Goal: Task Accomplishment & Management: Manage account settings

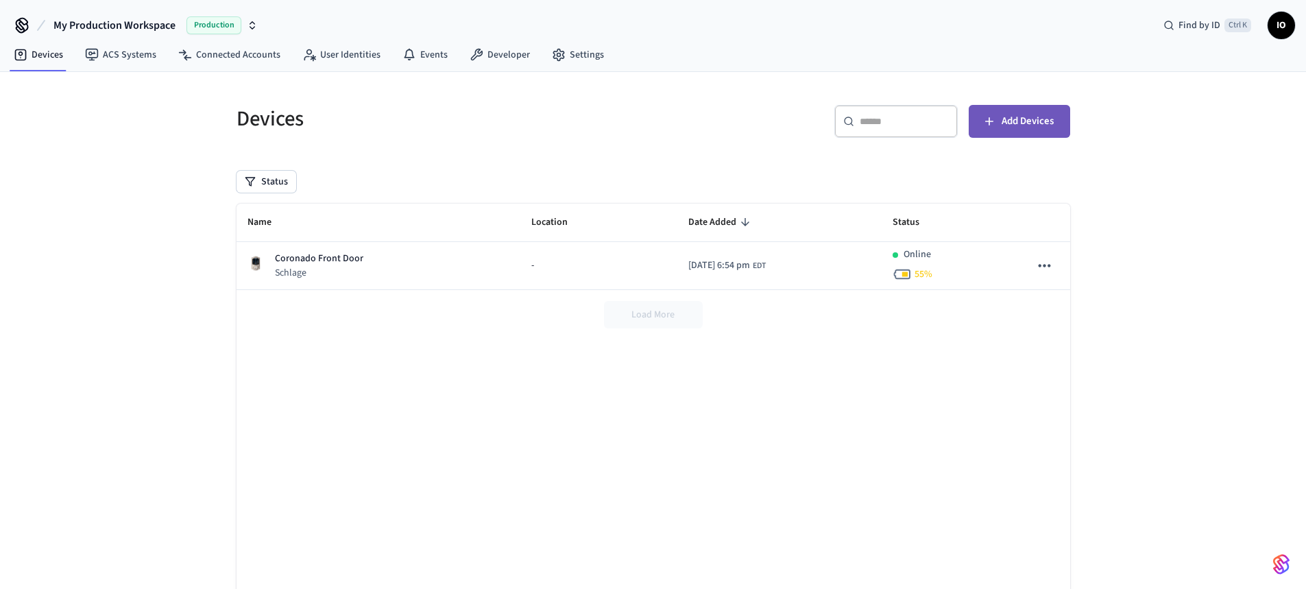
click at [1028, 123] on span "Add Devices" at bounding box center [1028, 121] width 52 height 18
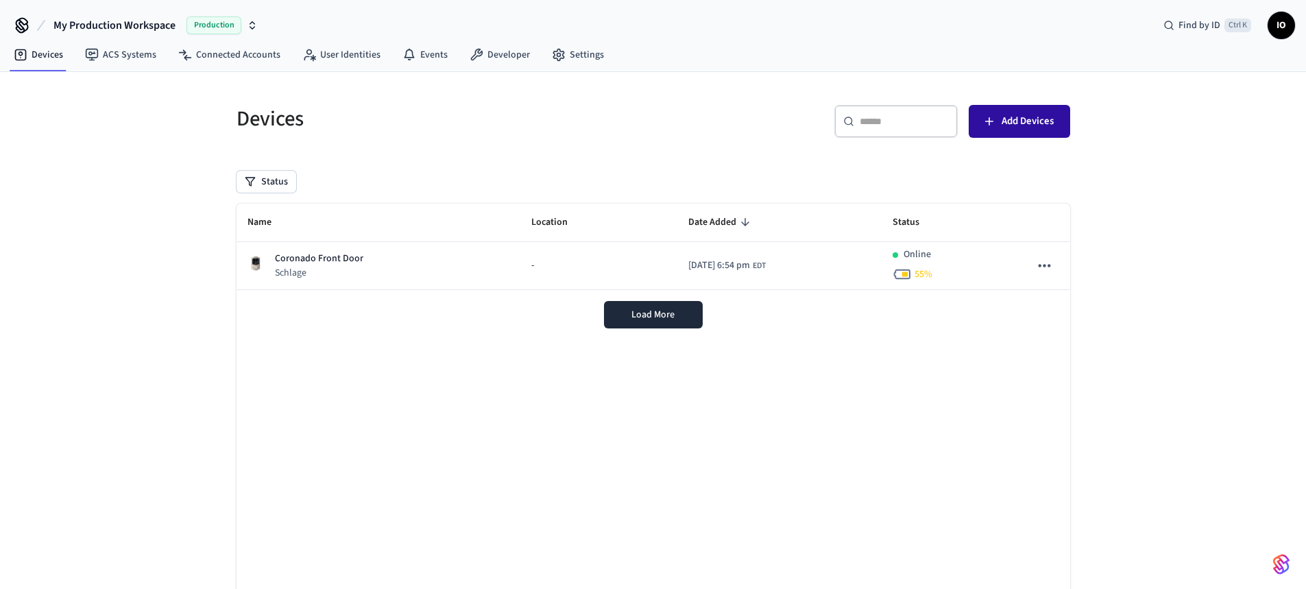
click at [1034, 123] on span "Add Devices" at bounding box center [1028, 121] width 52 height 18
click at [664, 328] on button "Load More" at bounding box center [653, 314] width 99 height 27
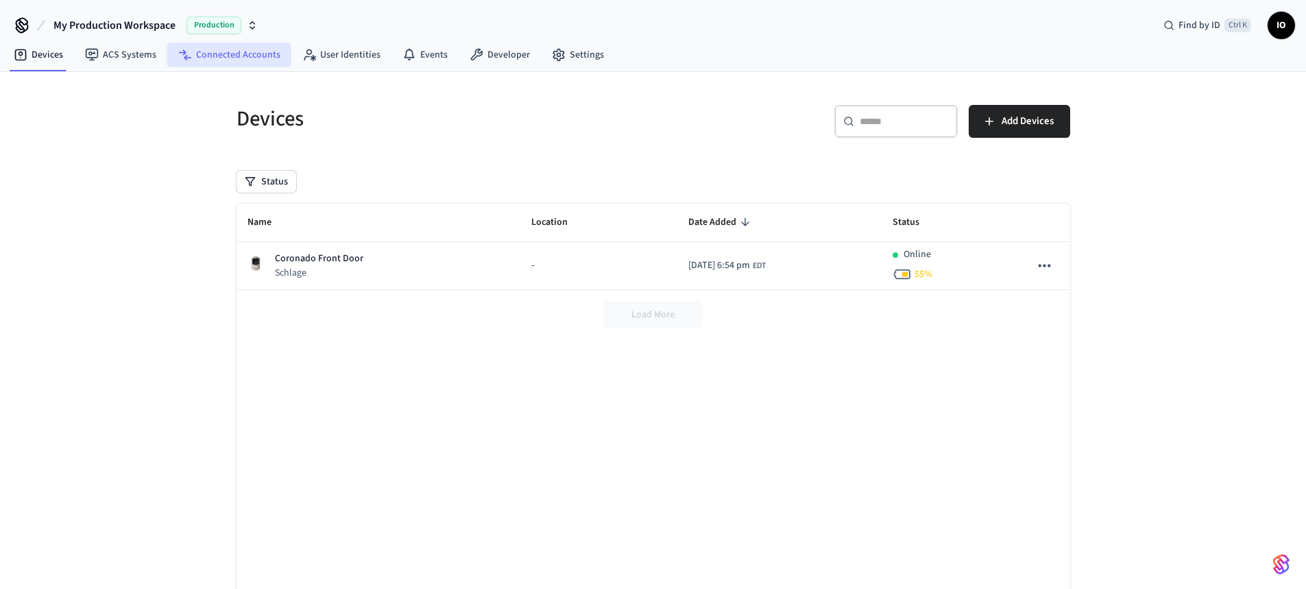
click at [241, 58] on link "Connected Accounts" at bounding box center [229, 55] width 124 height 25
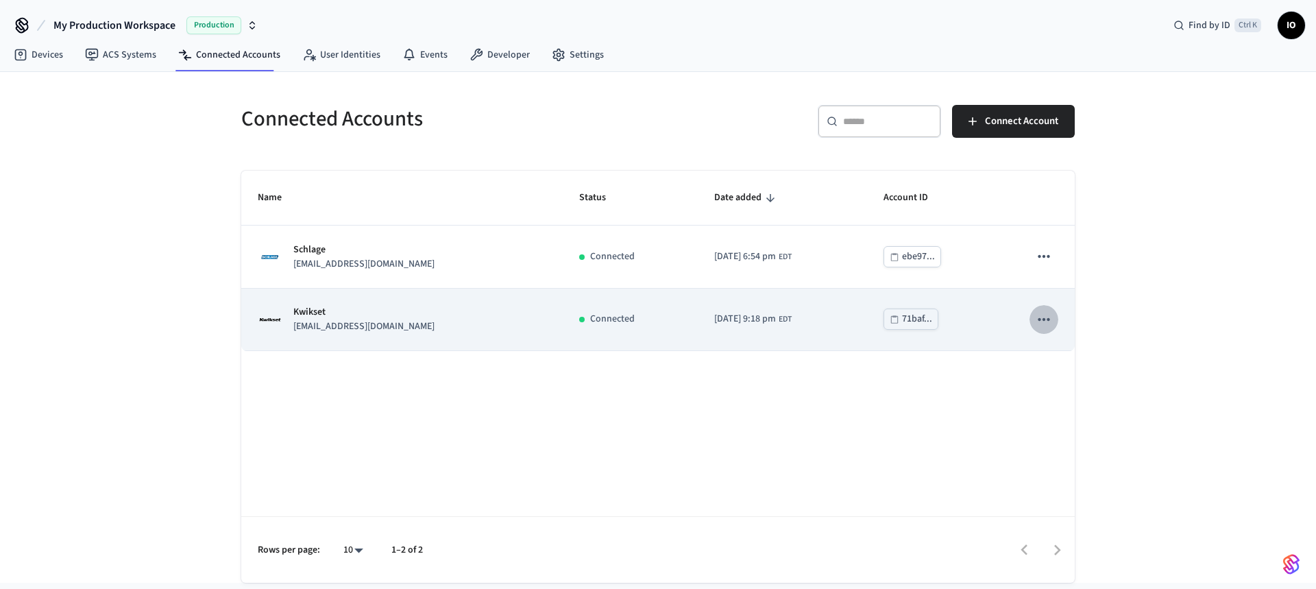
click at [1056, 312] on button "sticky table" at bounding box center [1044, 319] width 29 height 29
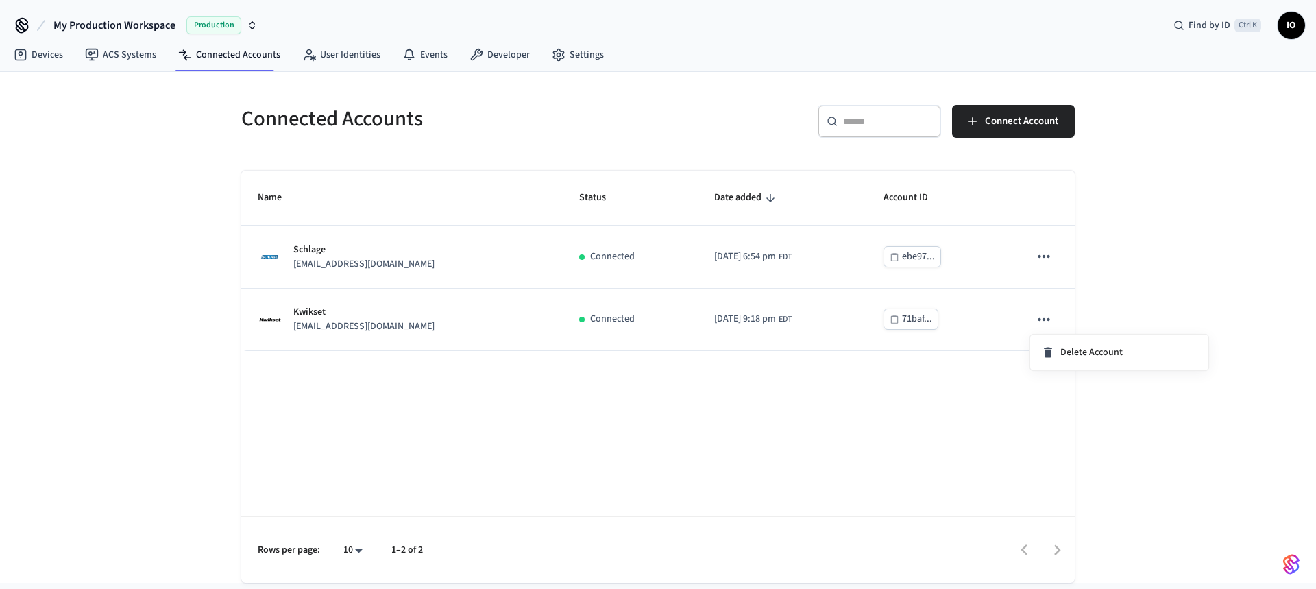
click at [1175, 309] on div at bounding box center [658, 294] width 1316 height 589
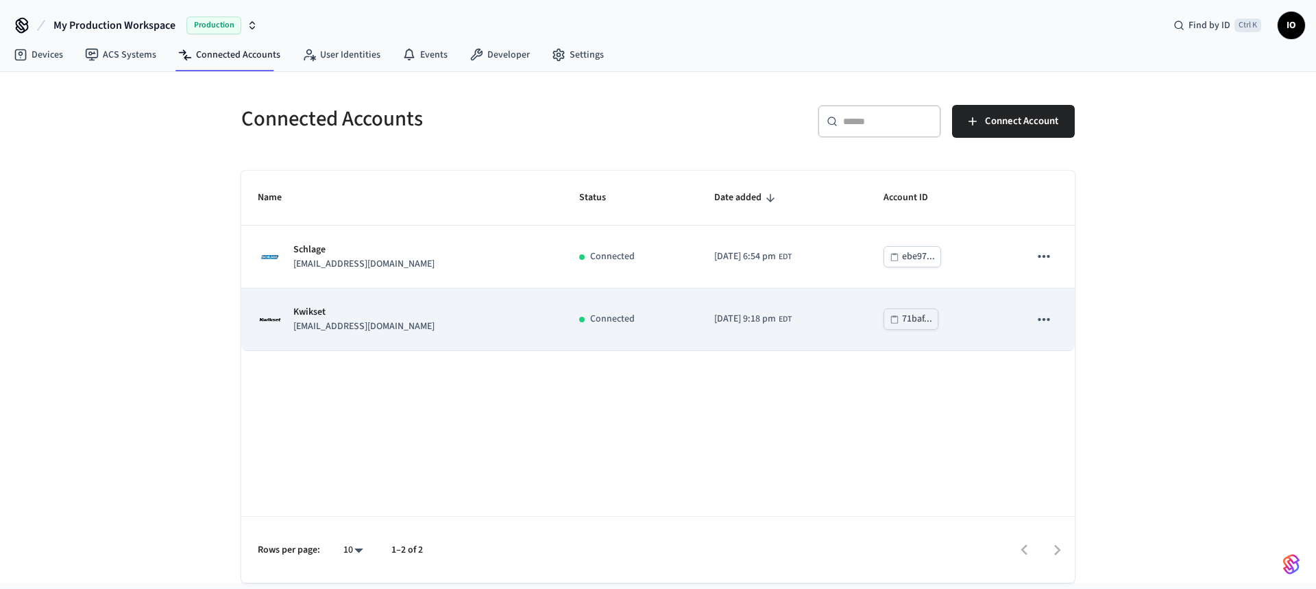
click at [355, 328] on p "[EMAIL_ADDRESS][DOMAIN_NAME]" at bounding box center [363, 326] width 141 height 14
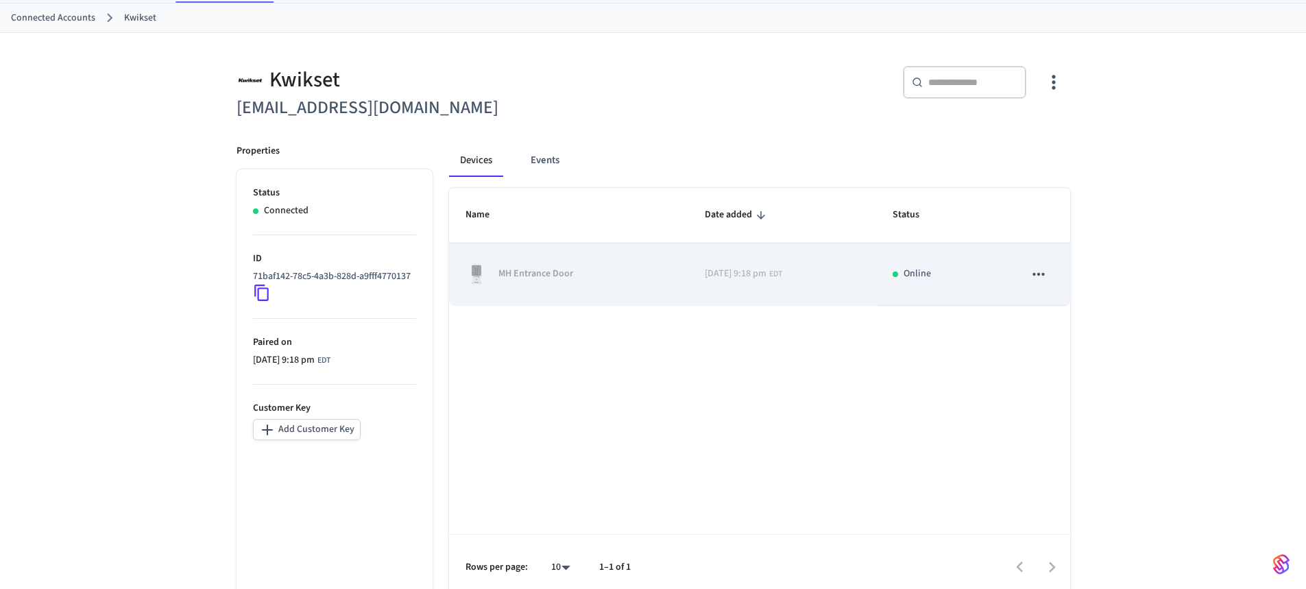
scroll to position [80, 0]
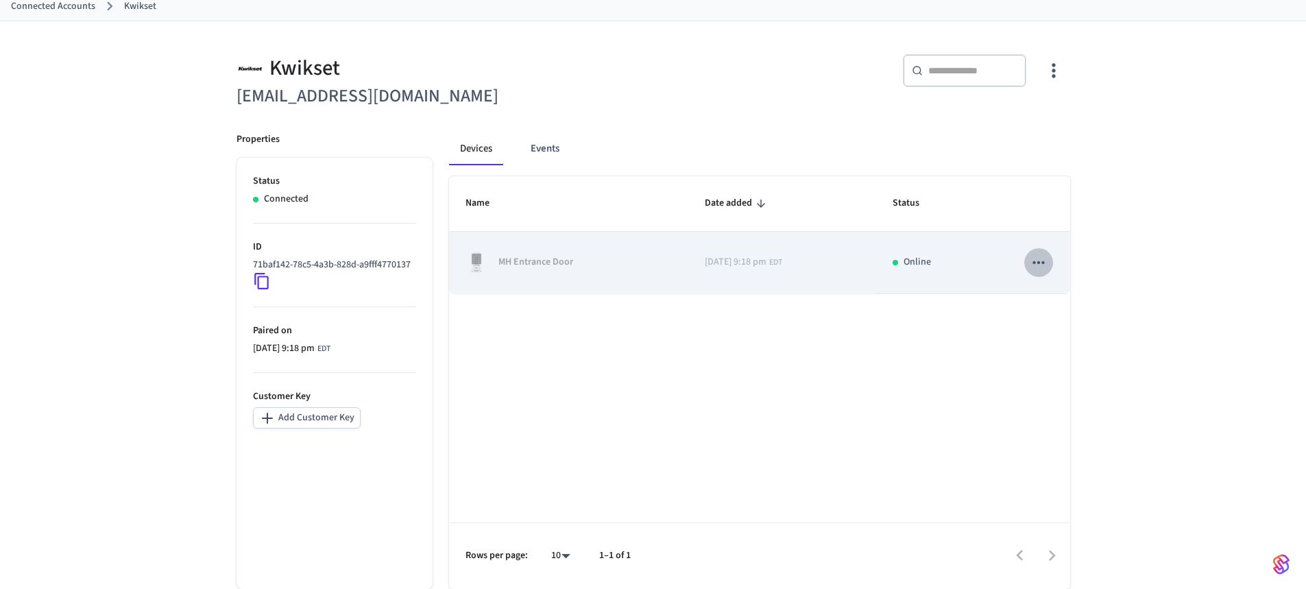
click at [1043, 261] on icon "sticky table" at bounding box center [1039, 262] width 12 height 3
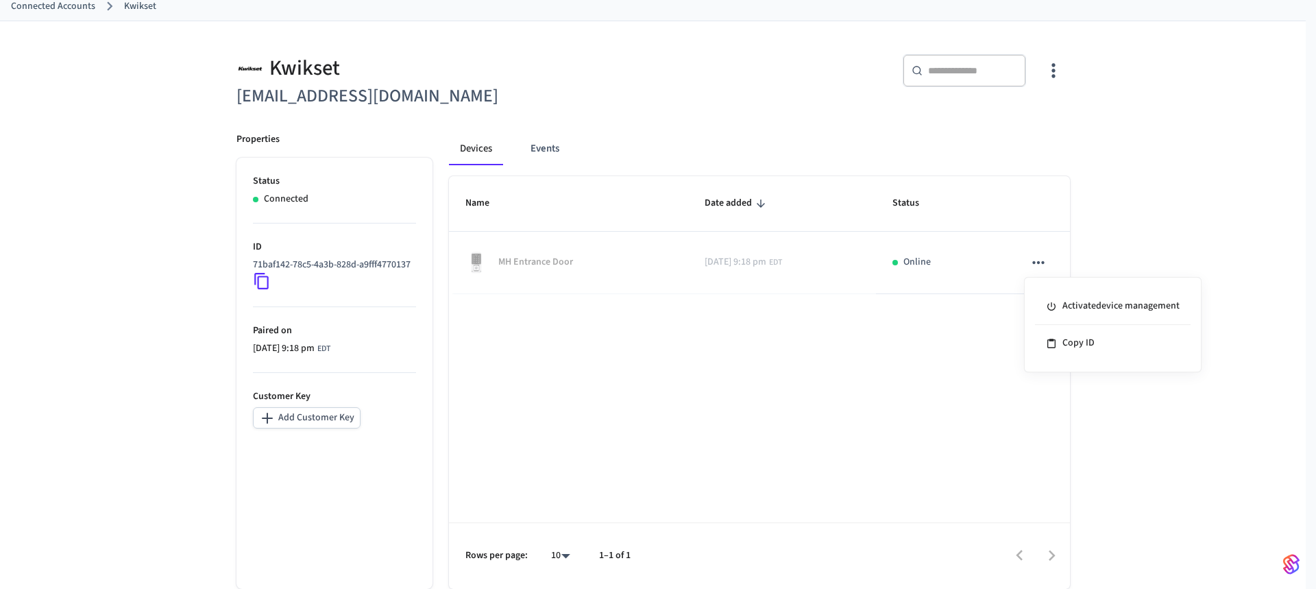
click at [1130, 241] on div at bounding box center [658, 294] width 1316 height 589
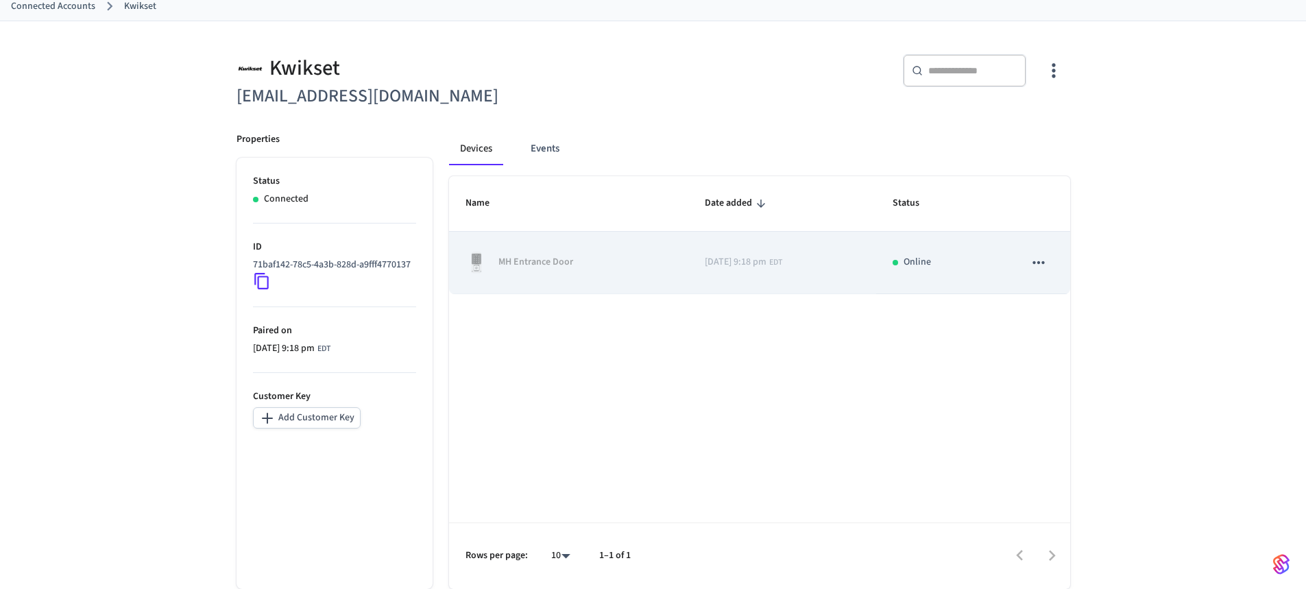
click at [625, 259] on div "MH Entrance Door" at bounding box center [568, 263] width 206 height 22
click at [1036, 263] on icon "sticky table" at bounding box center [1039, 262] width 12 height 3
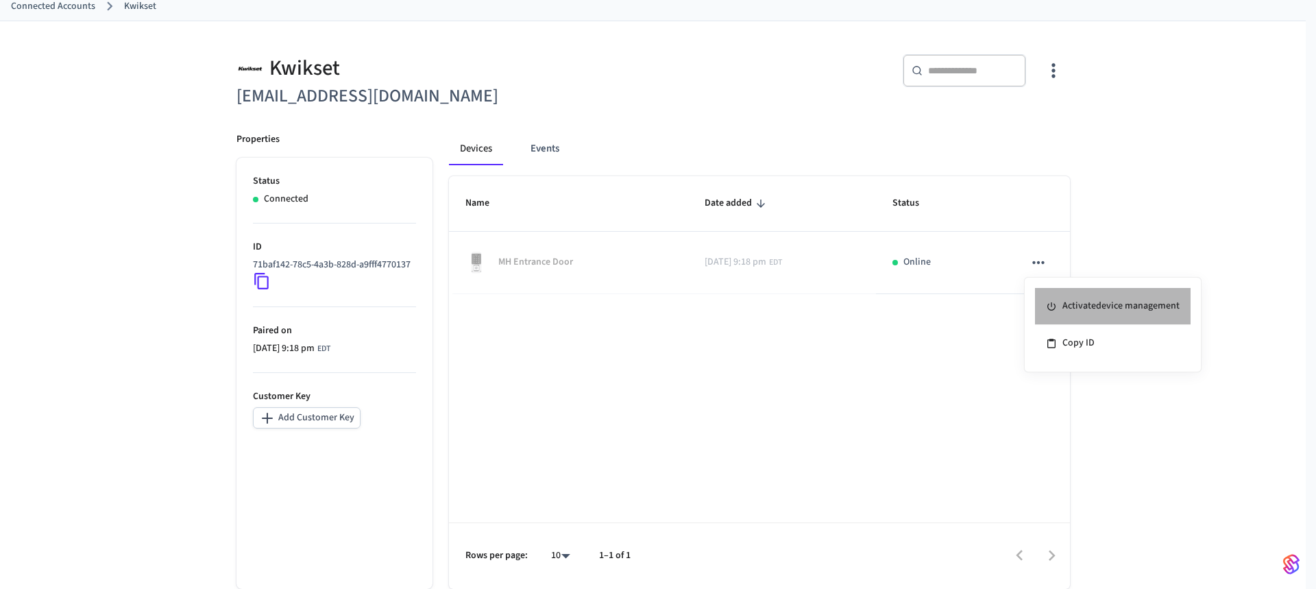
click at [1102, 300] on li "Activate device management" at bounding box center [1113, 306] width 156 height 37
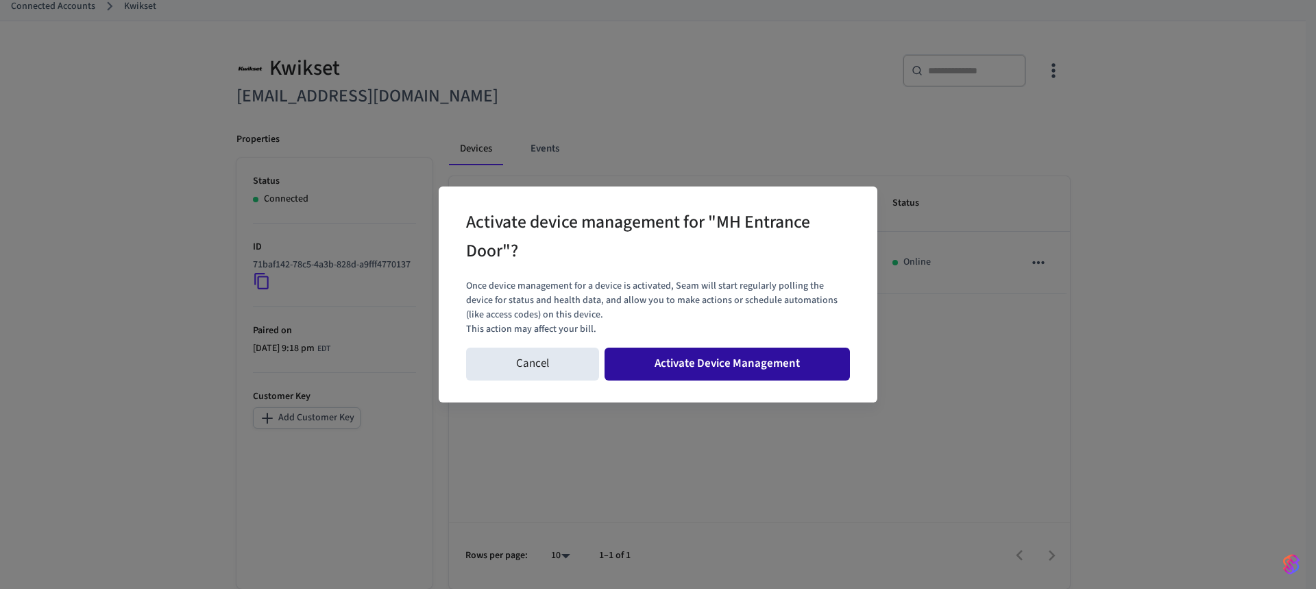
click at [730, 363] on button "Activate Device Management" at bounding box center [727, 364] width 245 height 33
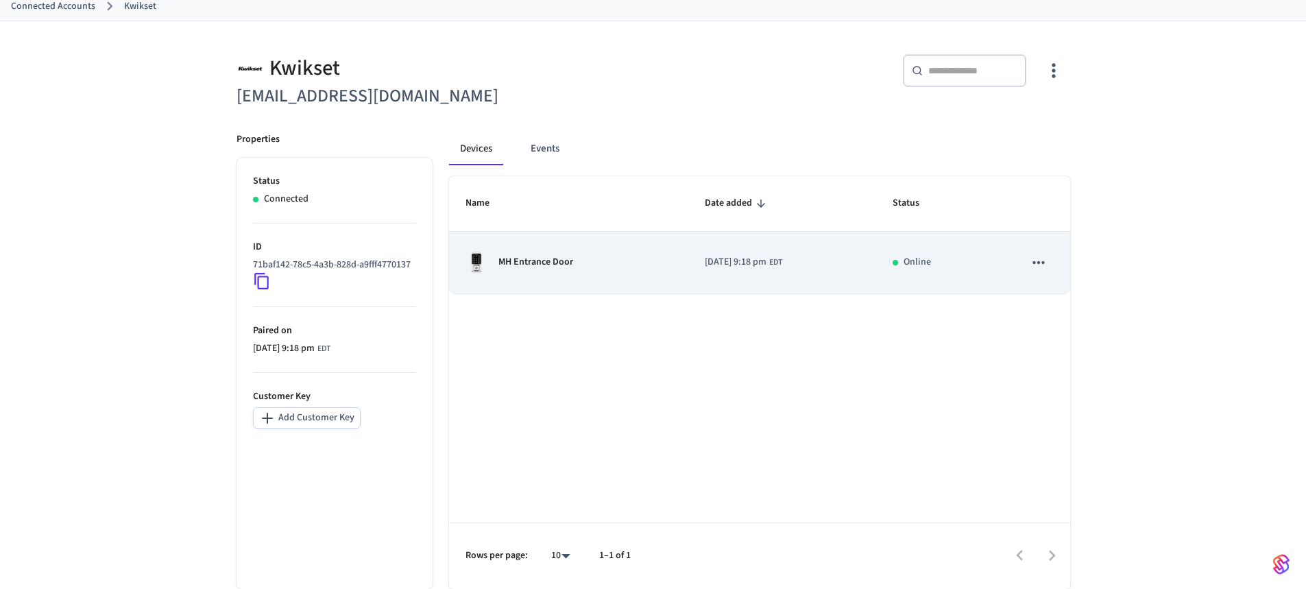
click at [688, 253] on td "[DATE] 9:18 pm EDT" at bounding box center [782, 263] width 188 height 62
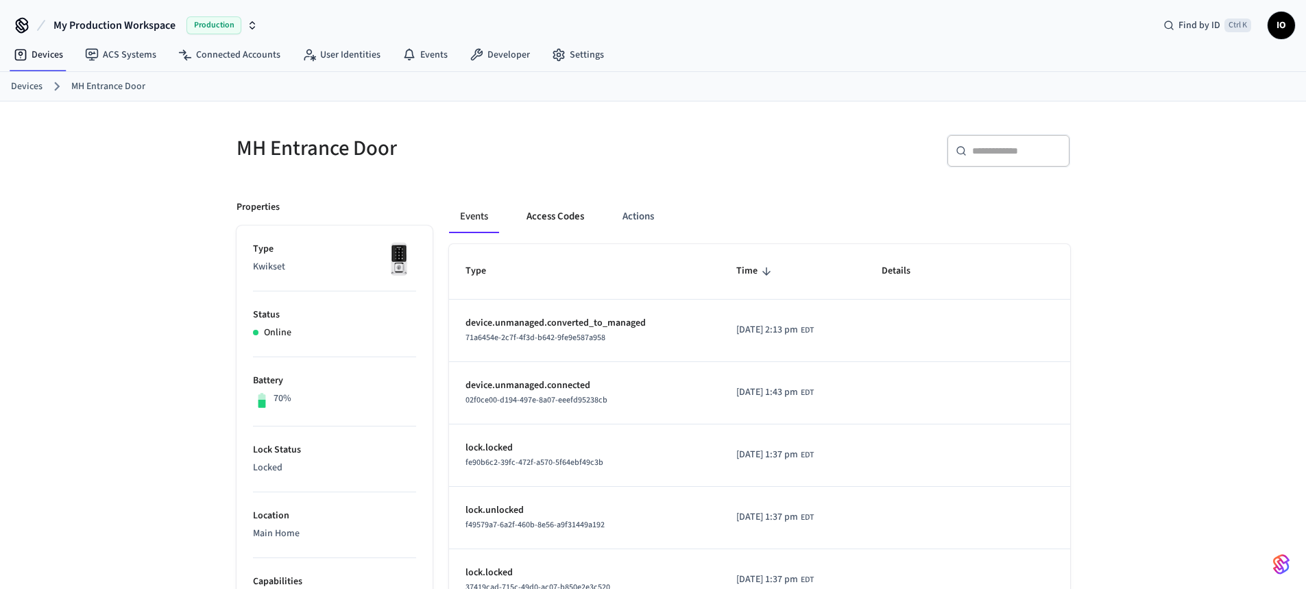
click at [573, 218] on button "Access Codes" at bounding box center [556, 216] width 80 height 33
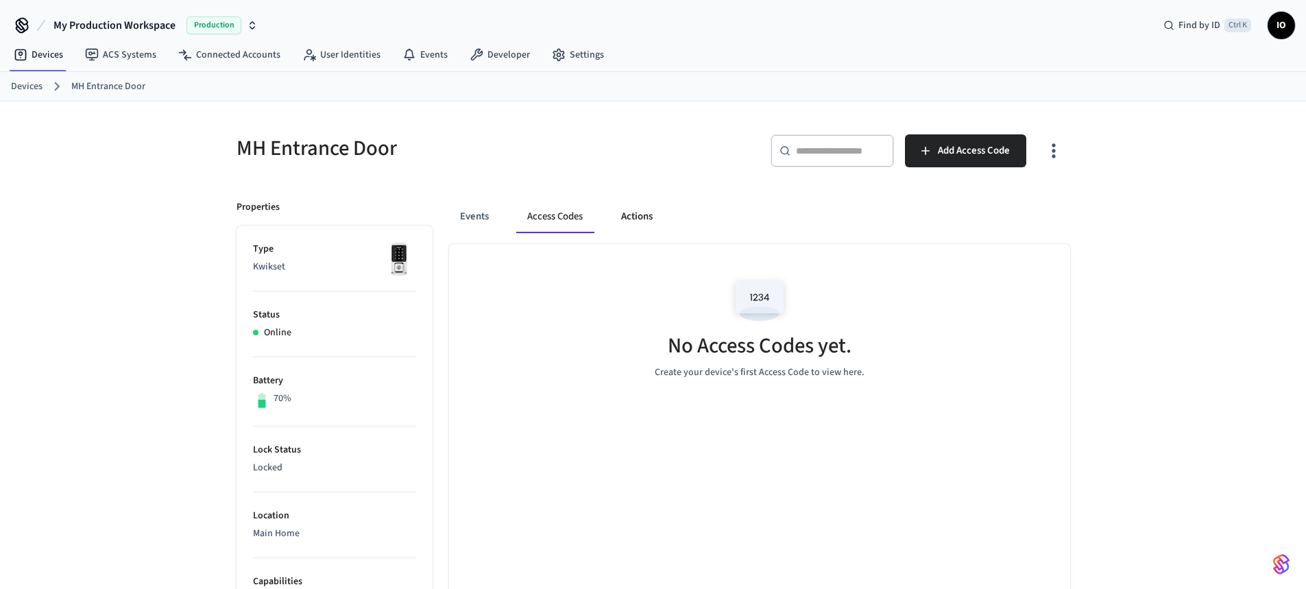
click at [658, 221] on button "Actions" at bounding box center [636, 216] width 53 height 33
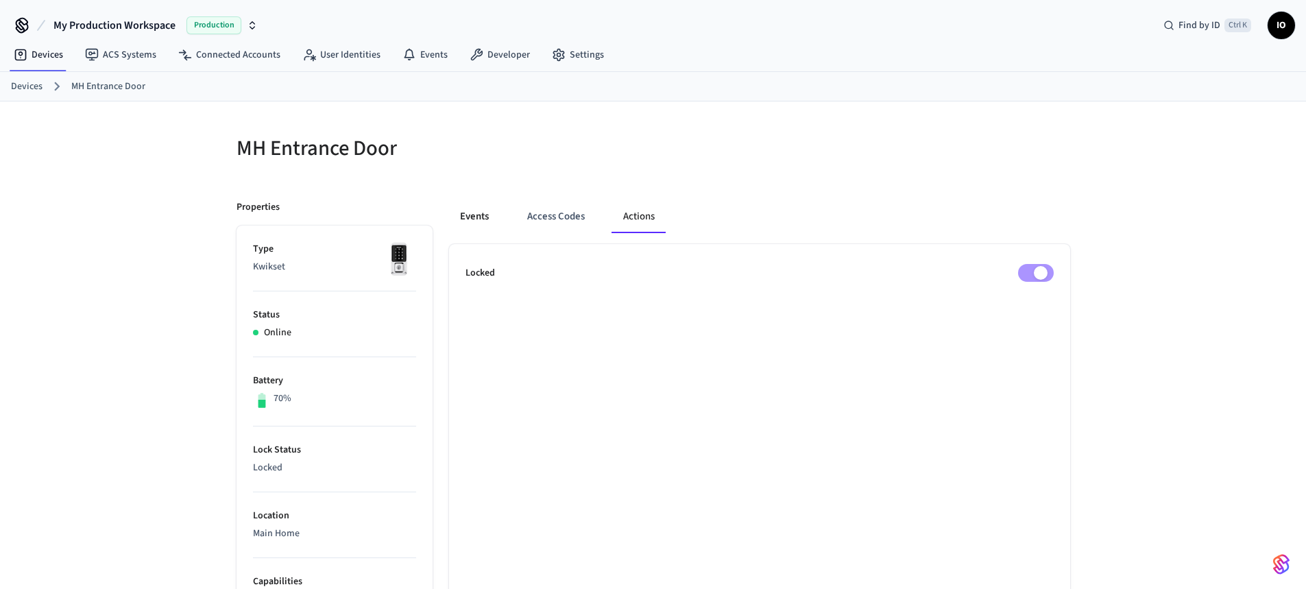
click at [478, 212] on button "Events" at bounding box center [474, 216] width 51 height 33
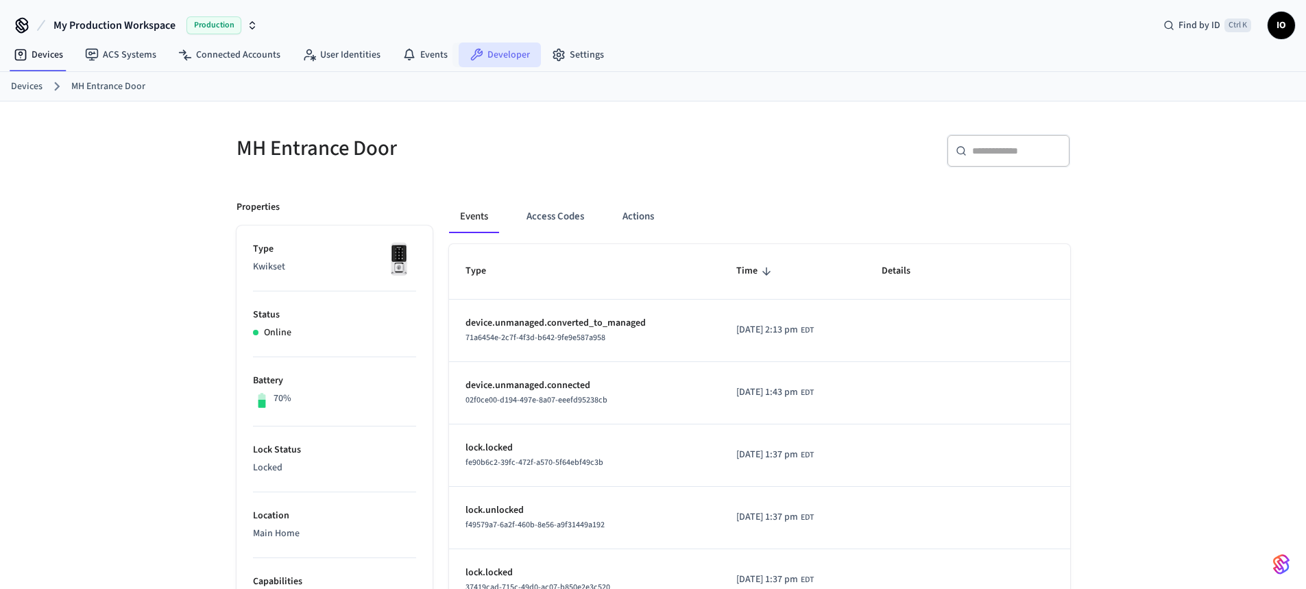
click at [487, 52] on link "Developer" at bounding box center [500, 55] width 82 height 25
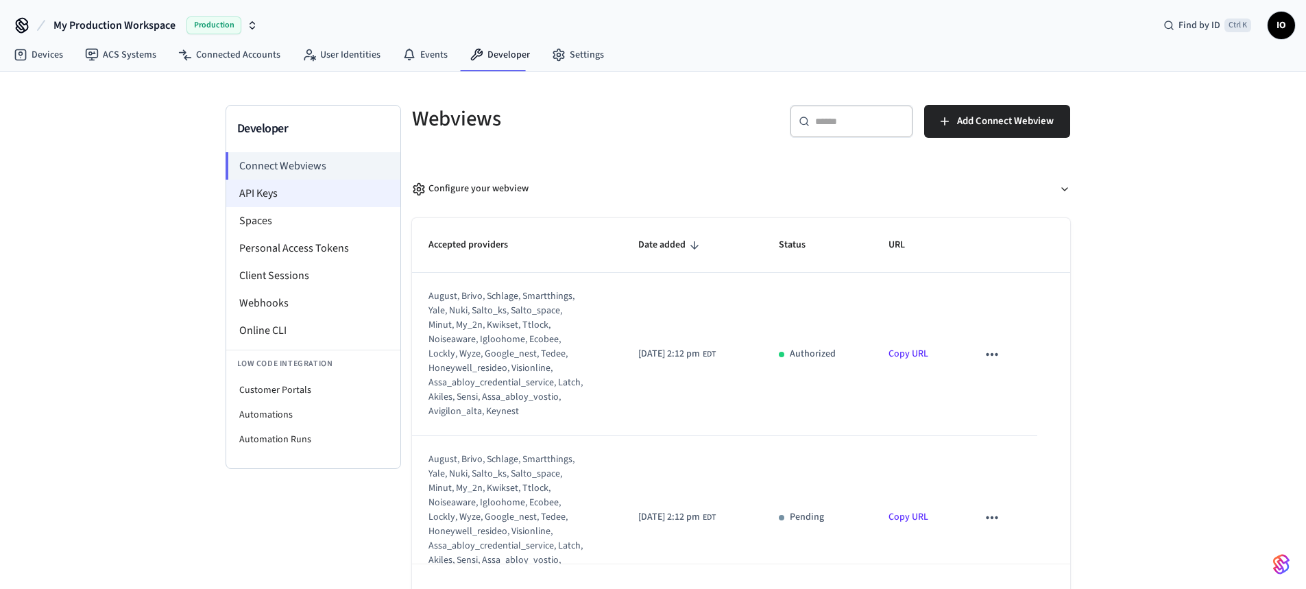
click at [300, 190] on li "API Keys" at bounding box center [313, 193] width 174 height 27
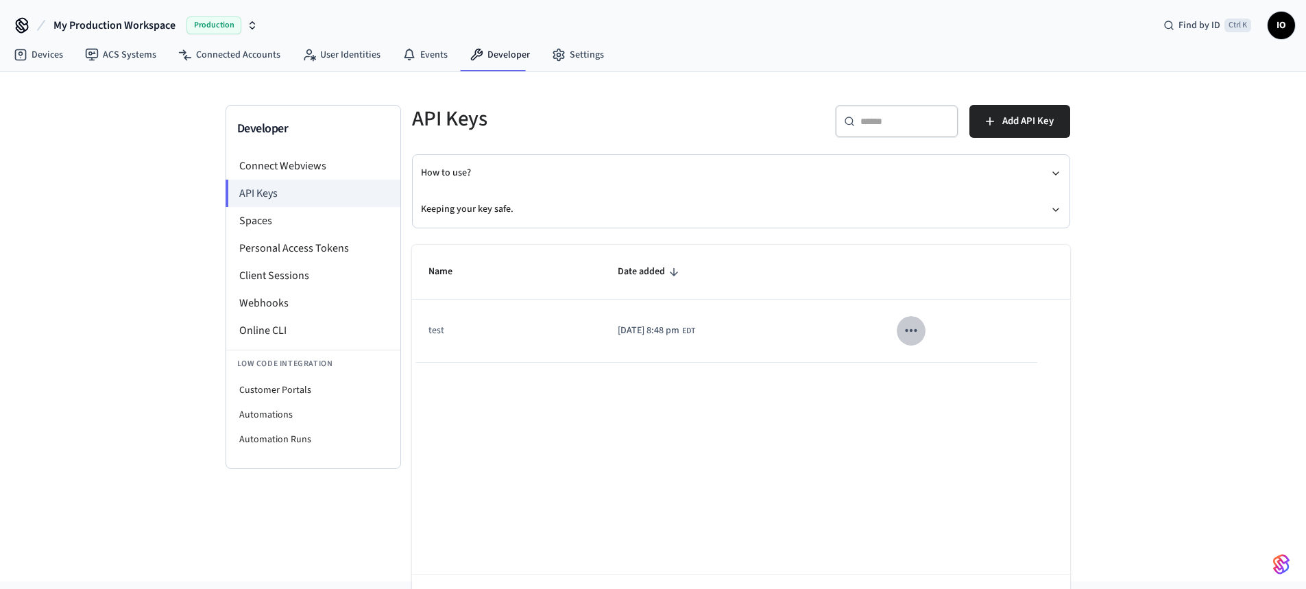
click at [920, 333] on icon "sticky table" at bounding box center [911, 331] width 18 height 18
click at [728, 459] on div at bounding box center [658, 294] width 1316 height 589
click at [1055, 174] on icon "button" at bounding box center [1055, 173] width 5 height 3
